Goal: Communication & Community: Answer question/provide support

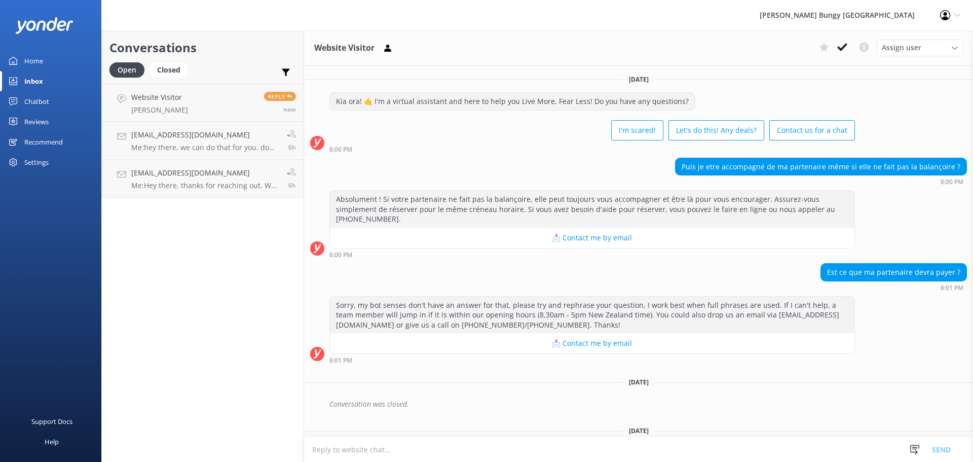
scroll to position [200, 0]
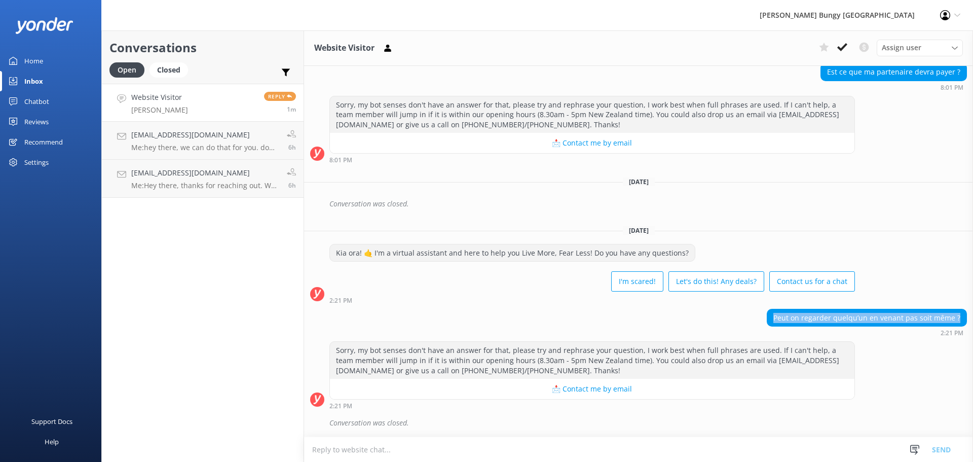
click at [192, 101] on link "Website Visitor Wilson young Reply 1m" at bounding box center [203, 103] width 202 height 38
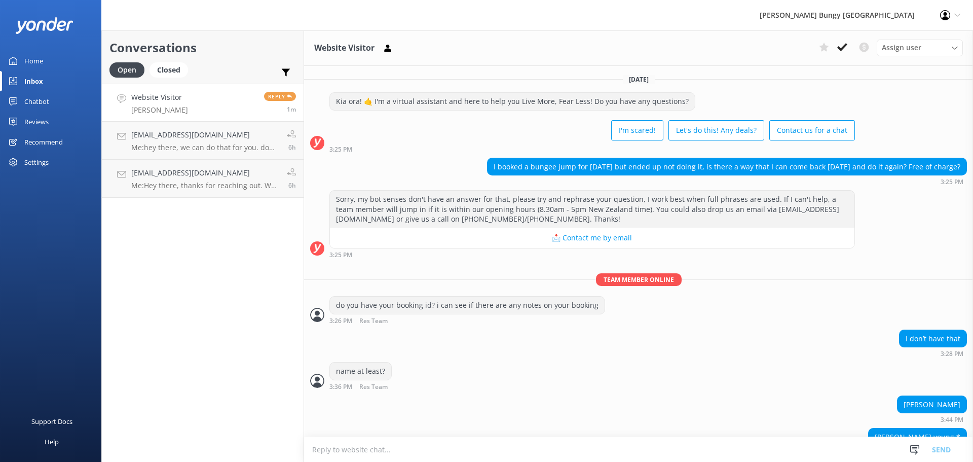
scroll to position [24, 0]
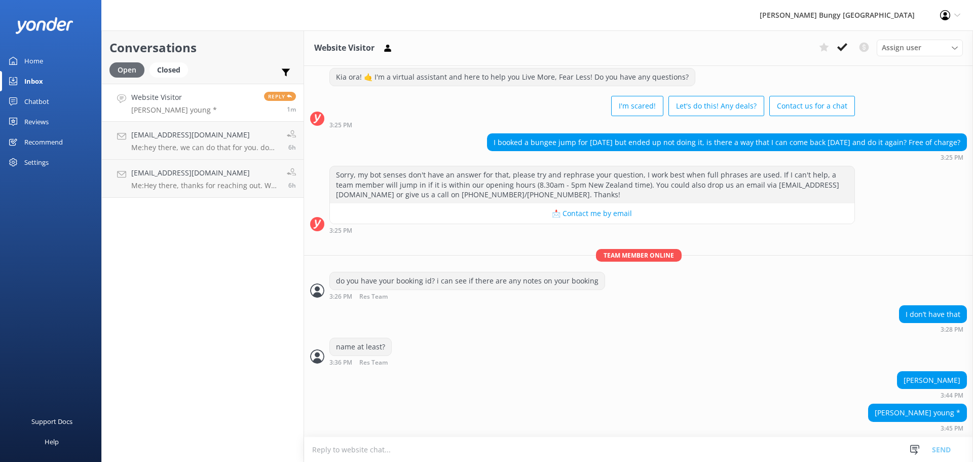
click at [130, 71] on div "Open" at bounding box center [126, 69] width 35 height 15
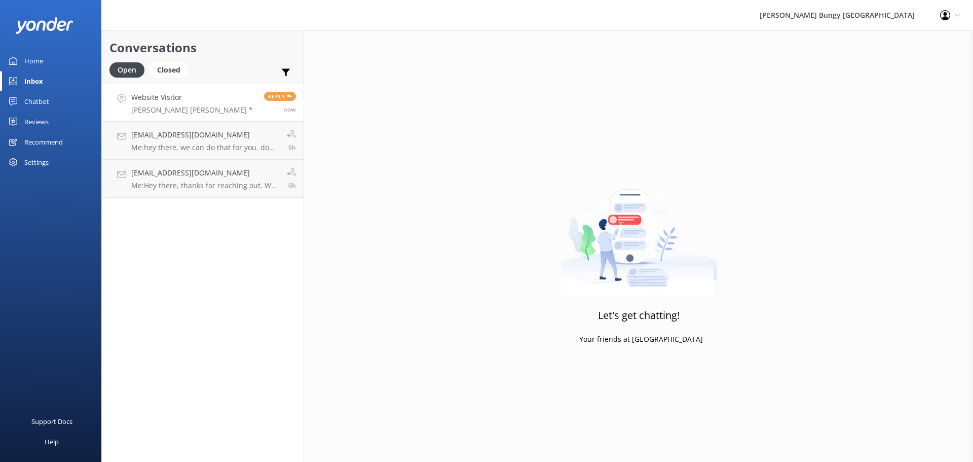
click at [212, 114] on link "Website Visitor Jesse Wilson young * Reply now" at bounding box center [203, 103] width 202 height 38
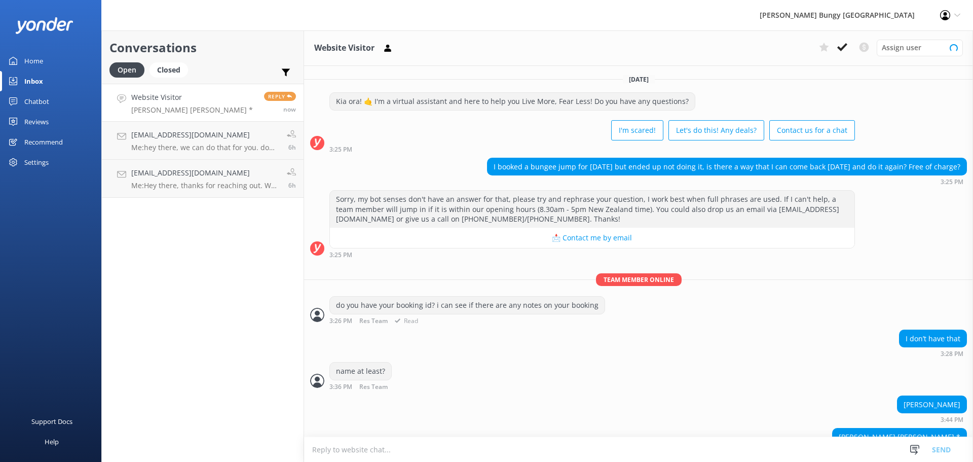
scroll to position [24, 0]
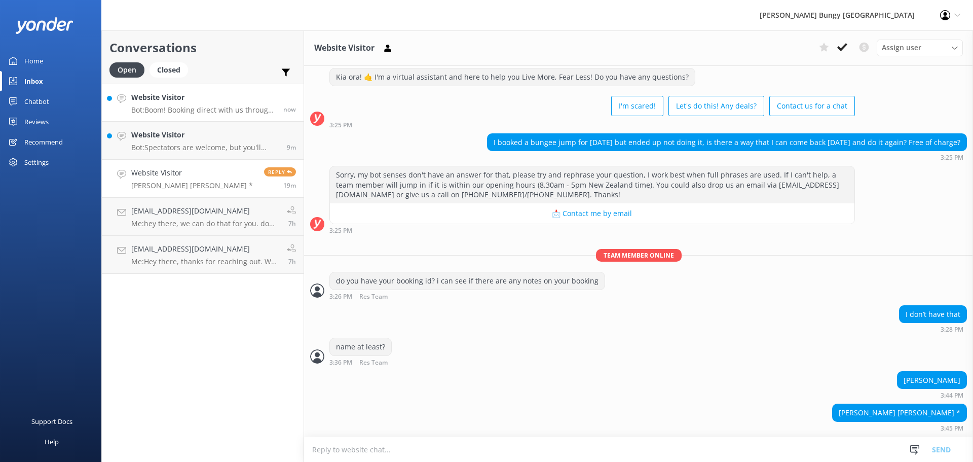
click at [241, 113] on p "Bot: Boom! Booking direct with us through our website always scores you the bes…" at bounding box center [203, 109] width 144 height 9
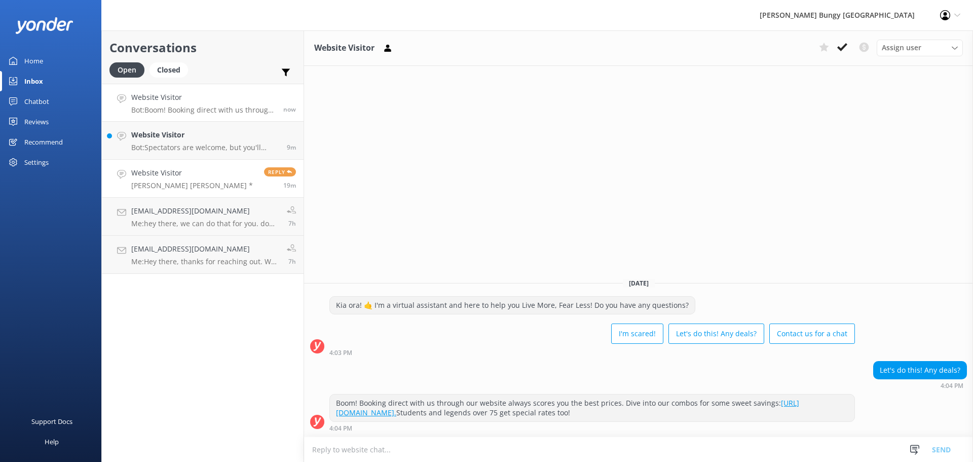
click at [243, 173] on link "Website Visitor Jesse Wilson young * Reply 19m" at bounding box center [203, 179] width 202 height 38
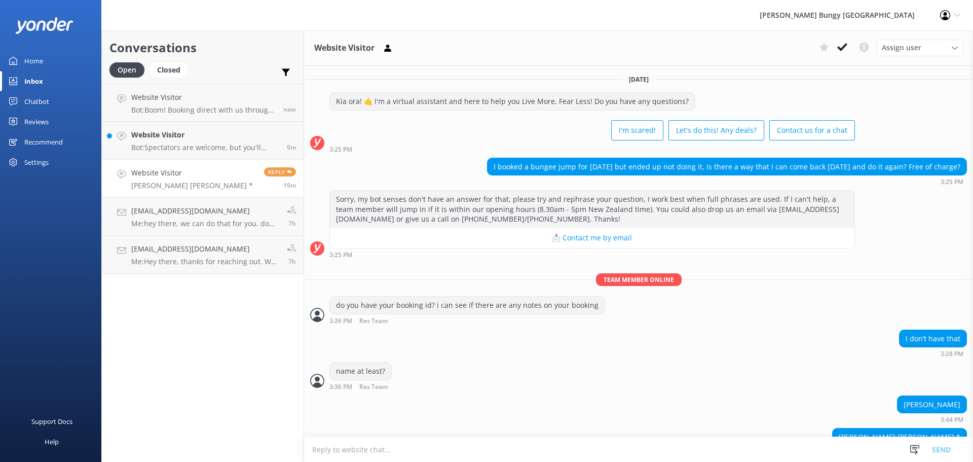
scroll to position [24, 0]
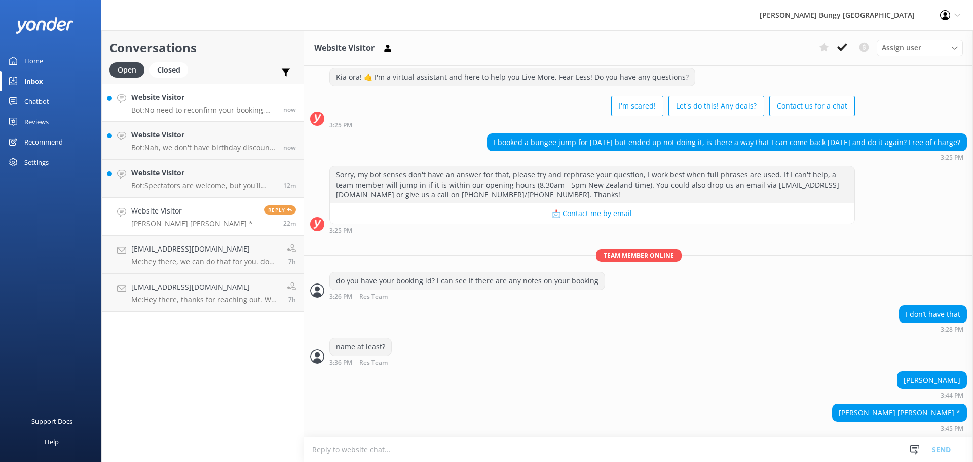
click at [216, 101] on h4 "Website Visitor" at bounding box center [203, 97] width 144 height 11
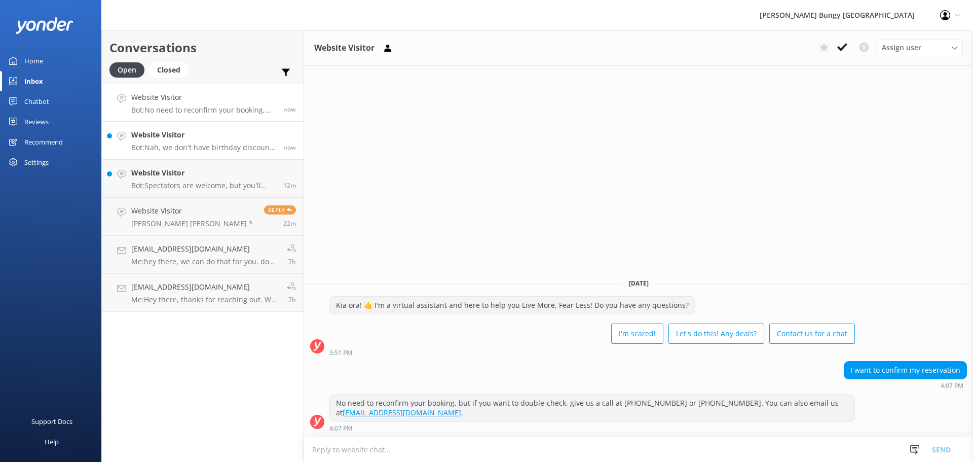
click at [270, 136] on h4 "Website Visitor" at bounding box center [203, 134] width 144 height 11
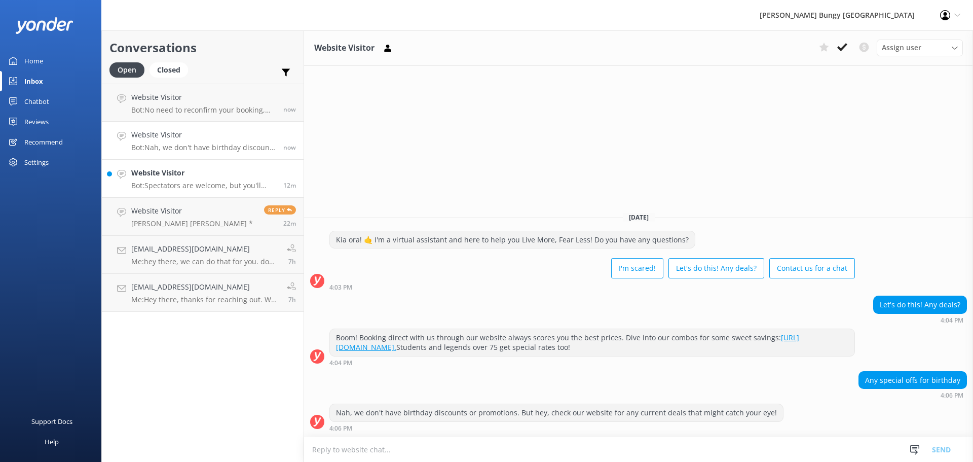
click at [233, 168] on h4 "Website Visitor" at bounding box center [203, 172] width 144 height 11
